Goal: Task Accomplishment & Management: Manage account settings

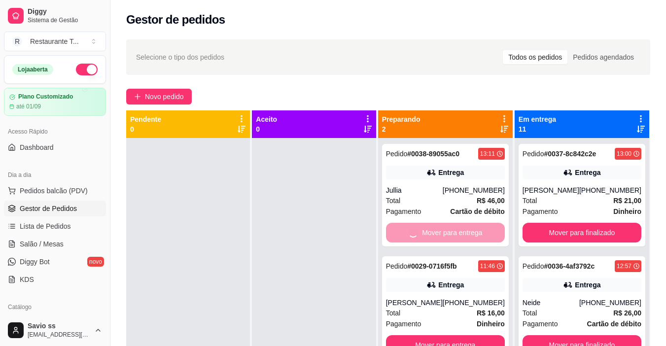
click at [457, 226] on div "Mover para entrega" at bounding box center [445, 233] width 119 height 20
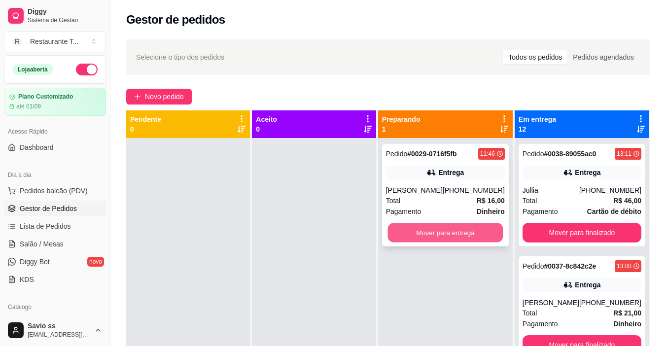
click at [487, 225] on button "Mover para entrega" at bounding box center [445, 232] width 115 height 19
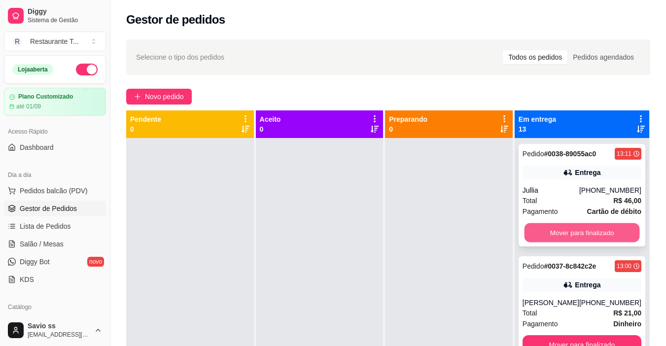
click at [604, 227] on button "Mover para finalizado" at bounding box center [581, 232] width 115 height 19
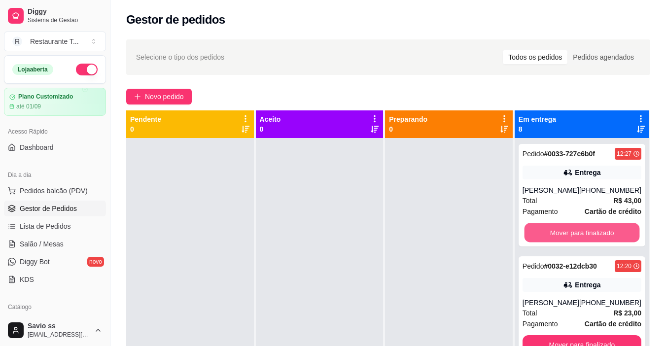
click at [604, 227] on button "Mover para finalizado" at bounding box center [581, 232] width 115 height 19
click at [604, 227] on button "Mover para finalizado" at bounding box center [582, 233] width 119 height 20
click at [604, 227] on button "Mover para finalizado" at bounding box center [581, 232] width 115 height 19
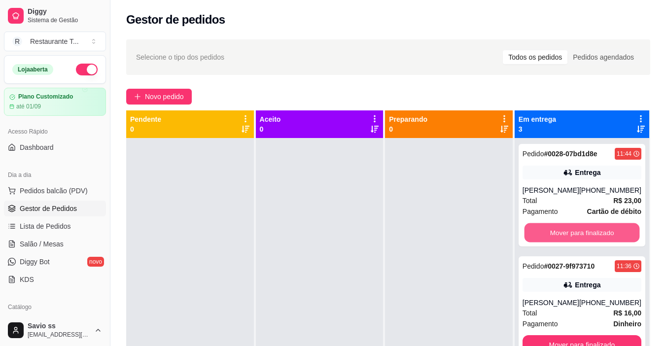
click at [604, 227] on button "Mover para finalizado" at bounding box center [581, 232] width 115 height 19
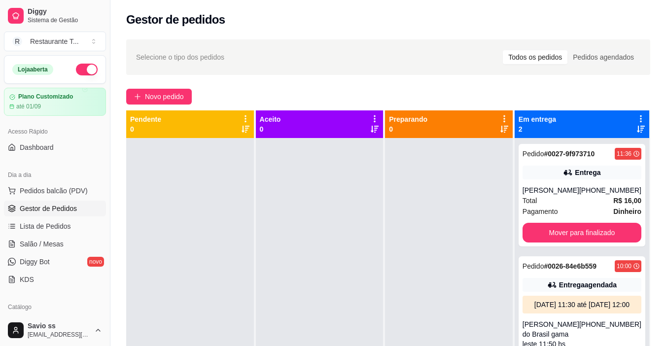
click at [604, 227] on div "Pedido # 0027-9f973710 11:36 Entrega [PERSON_NAME] [PHONE_NUMBER] Total R$ 16,0…" at bounding box center [582, 195] width 127 height 103
click at [604, 236] on button "Mover para finalizado" at bounding box center [581, 232] width 115 height 19
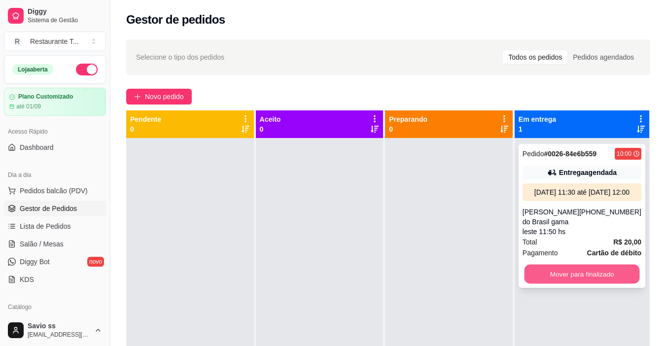
click at [609, 284] on button "Mover para finalizado" at bounding box center [581, 274] width 115 height 19
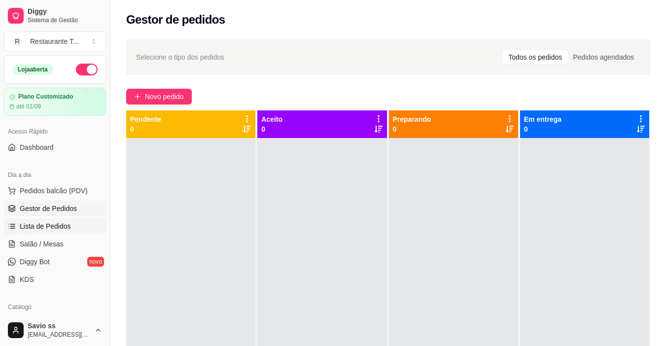
click at [52, 222] on span "Lista de Pedidos" at bounding box center [45, 226] width 51 height 10
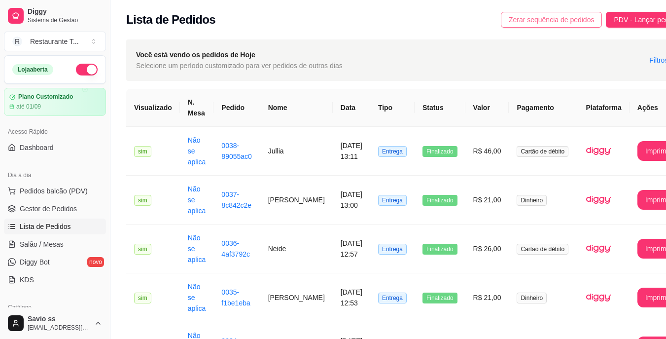
click at [524, 17] on span "Zerar sequência de pedidos" at bounding box center [552, 19] width 86 height 11
